Goal: Task Accomplishment & Management: Manage account settings

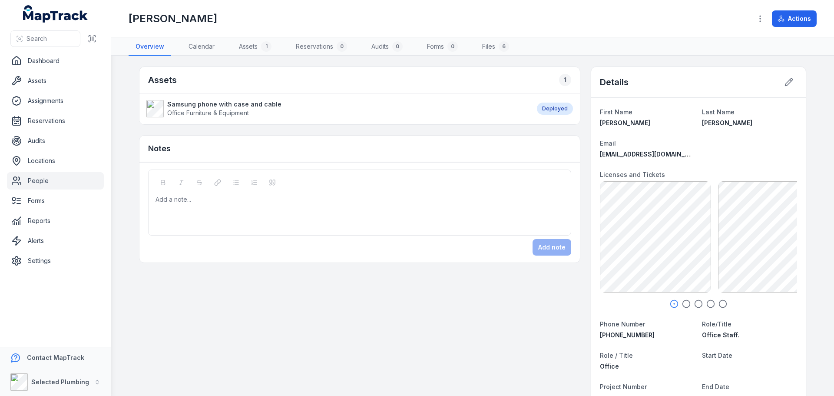
click at [42, 180] on link "People" at bounding box center [55, 180] width 97 height 17
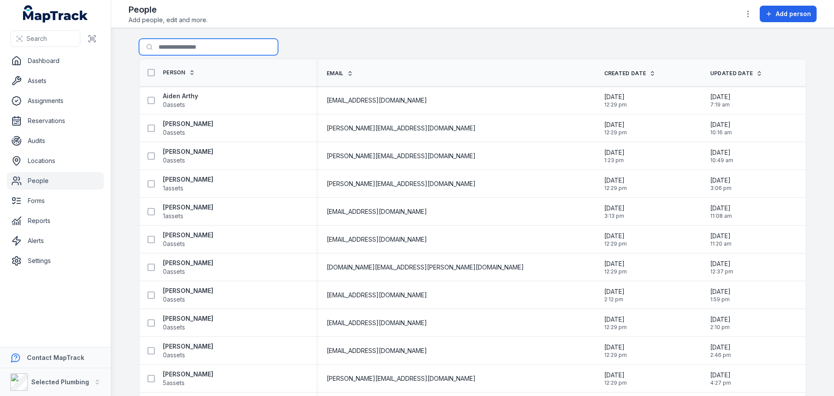
click at [166, 49] on input "Search for people" at bounding box center [208, 47] width 139 height 17
type input "******"
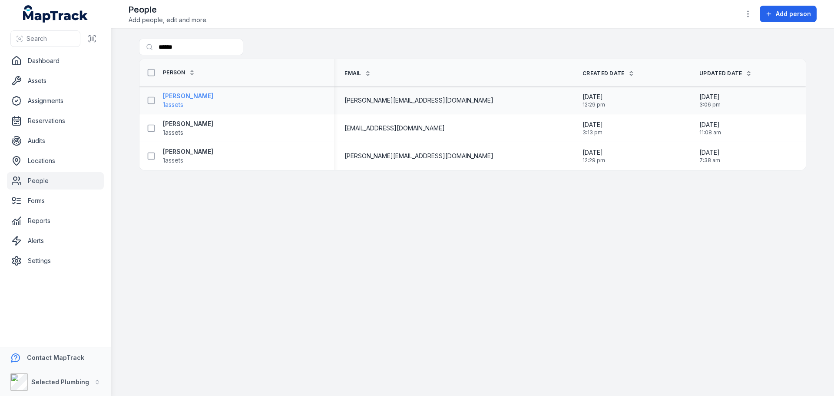
click at [175, 94] on strong "[PERSON_NAME]" at bounding box center [188, 96] width 50 height 9
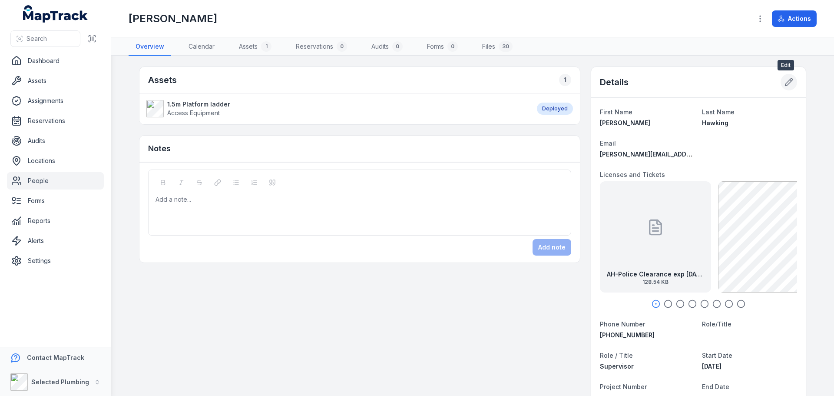
click at [786, 81] on icon at bounding box center [788, 82] width 7 height 7
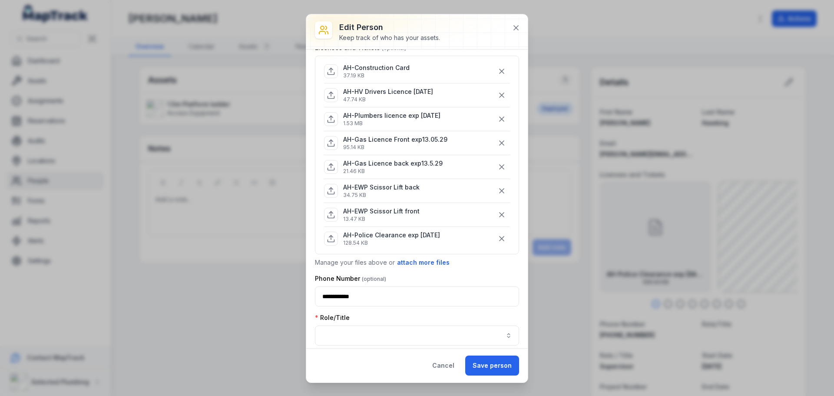
scroll to position [43, 0]
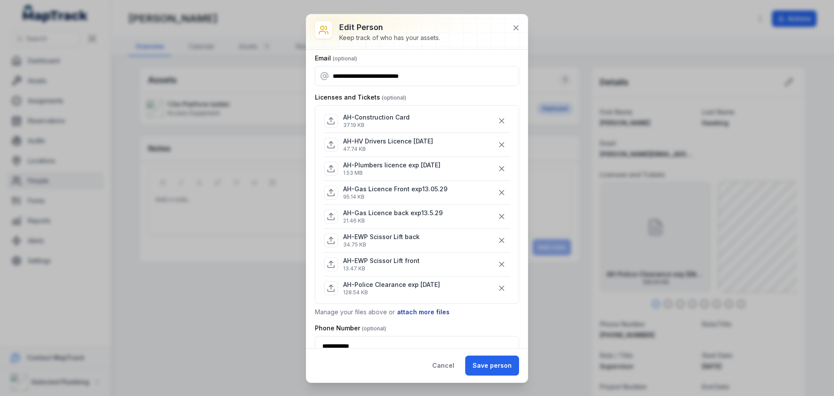
click at [421, 311] on button "attach more files" at bounding box center [423, 312] width 53 height 10
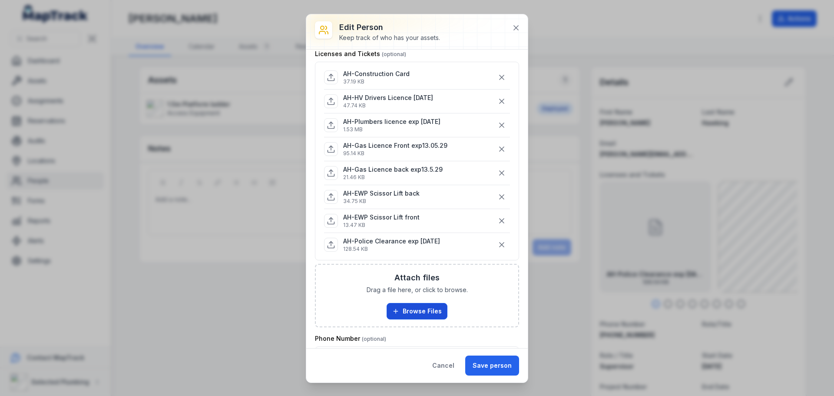
click at [427, 303] on button "Browse Files" at bounding box center [417, 311] width 61 height 17
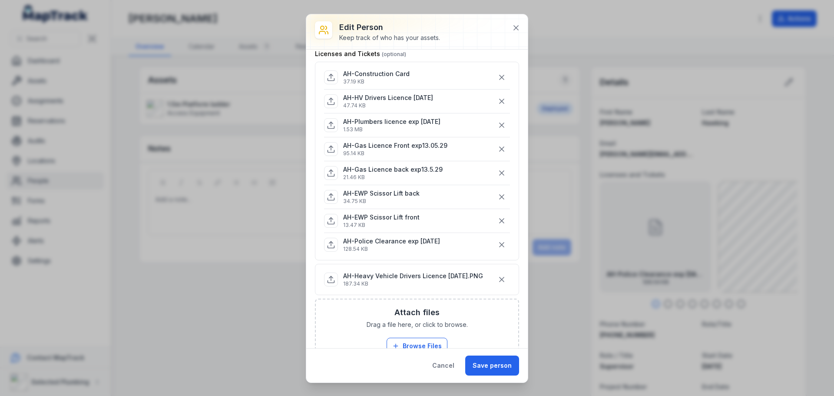
click at [489, 362] on button "Save person" at bounding box center [492, 365] width 54 height 20
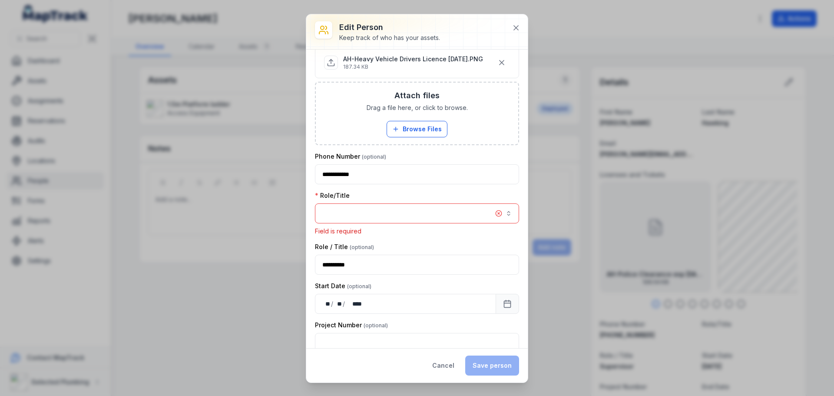
scroll to position [318, 0]
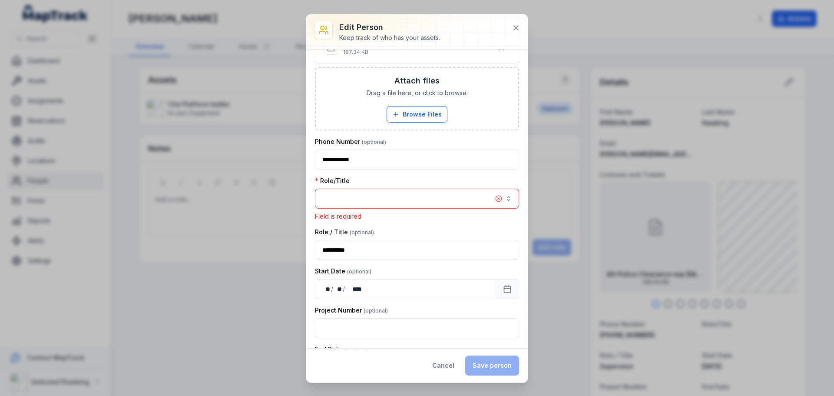
click at [401, 194] on button "button" at bounding box center [417, 199] width 204 height 20
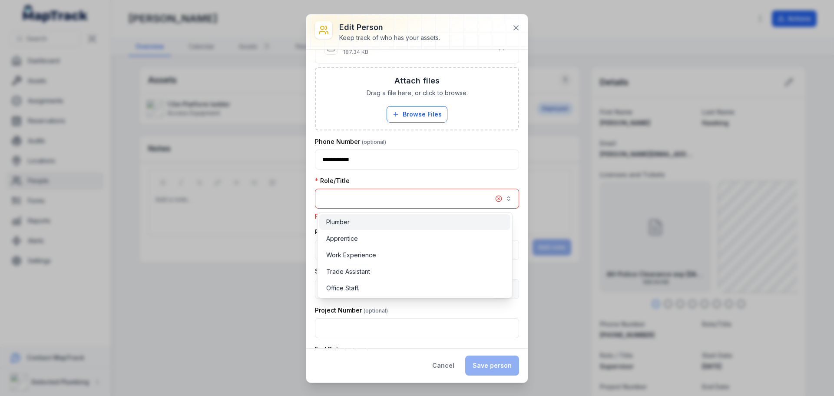
click at [391, 222] on div "Plumber" at bounding box center [414, 222] width 177 height 9
drag, startPoint x: 218, startPoint y: 224, endPoint x: 310, endPoint y: 260, distance: 99.3
click at [220, 225] on div "**********" at bounding box center [417, 198] width 834 height 396
click at [488, 178] on div "Role/Title Plumber *******" at bounding box center [417, 192] width 204 height 32
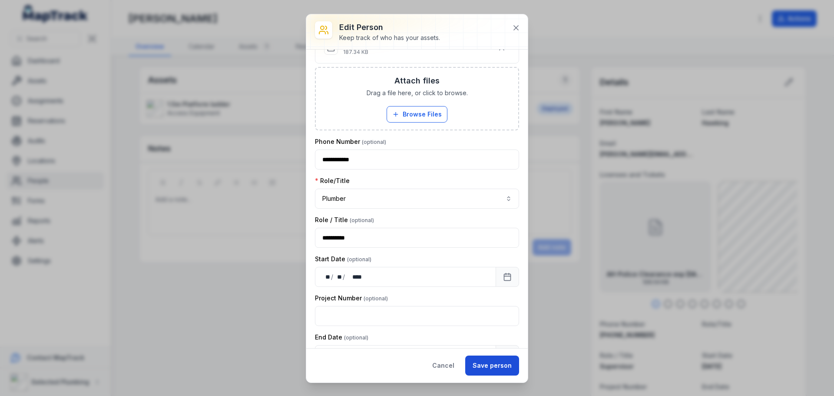
click at [509, 364] on button "Save person" at bounding box center [492, 365] width 54 height 20
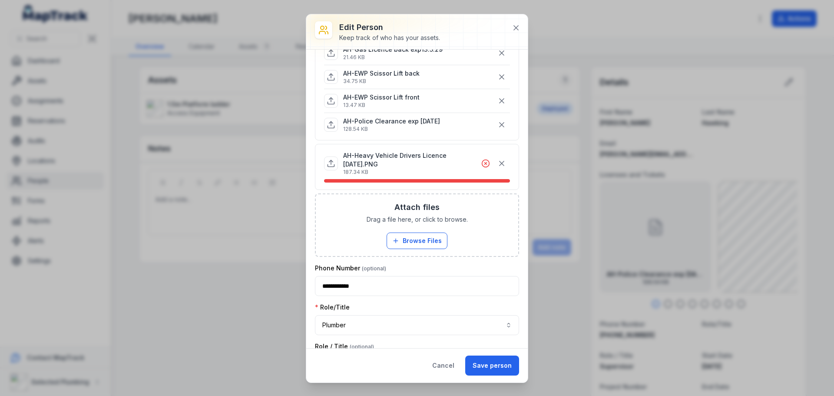
scroll to position [192, 0]
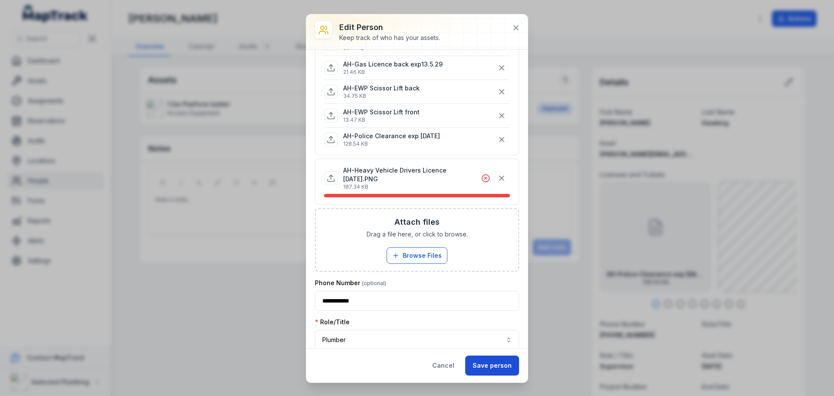
click at [491, 365] on button "Save person" at bounding box center [492, 365] width 54 height 20
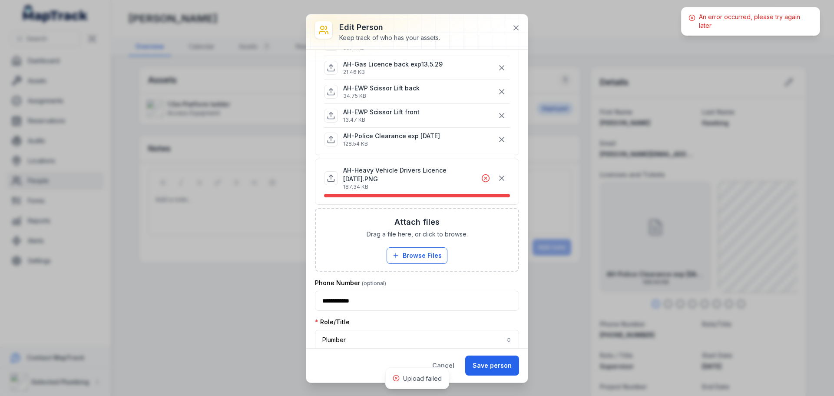
click at [410, 177] on p "AH-Heavy Vehicle Drivers Licence [DATE].PNG" at bounding box center [412, 174] width 138 height 17
click at [497, 177] on icon "button" at bounding box center [501, 178] width 9 height 9
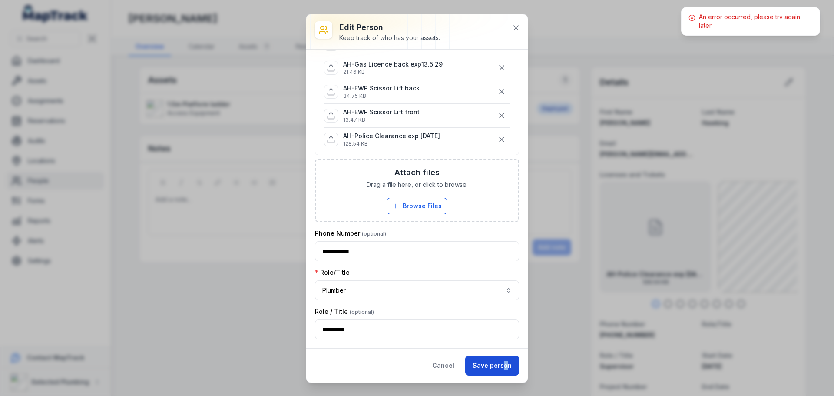
drag, startPoint x: 507, startPoint y: 352, endPoint x: 505, endPoint y: 362, distance: 10.1
click at [505, 362] on div "Cancel Save person" at bounding box center [417, 365] width 222 height 34
click at [500, 360] on button "Save person" at bounding box center [492, 365] width 54 height 20
